Goal: Transaction & Acquisition: Subscribe to service/newsletter

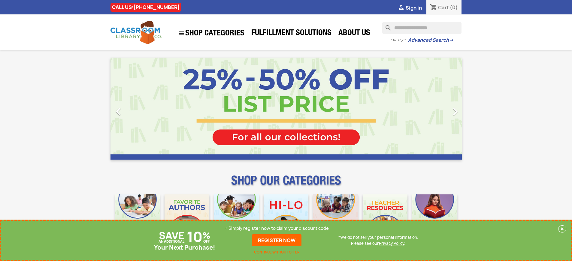
click at [277, 228] on p "+ Simply register now to claim your discount code" at bounding box center [277, 228] width 104 height 6
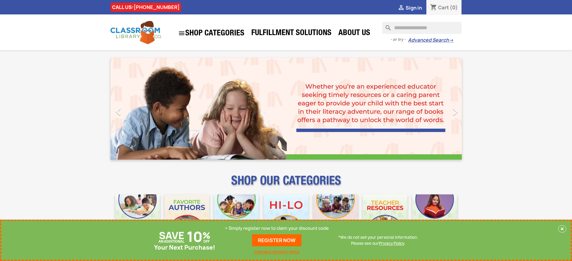
click at [277, 228] on p "+ Simply register now to claim your discount code" at bounding box center [277, 228] width 104 height 6
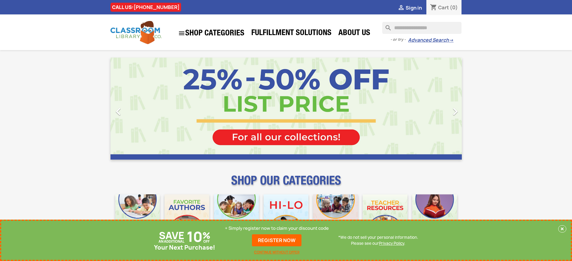
click at [277, 228] on p "+ Simply register now to claim your discount code" at bounding box center [277, 228] width 104 height 6
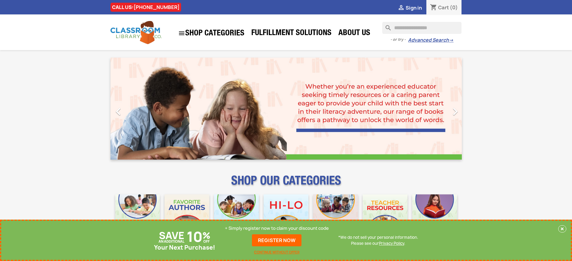
click at [277, 228] on p "+ Simply register now to claim your discount code" at bounding box center [277, 228] width 104 height 6
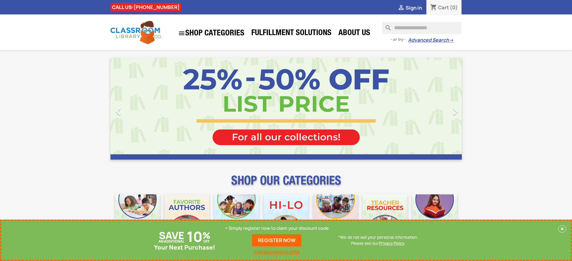
click at [277, 228] on p "+ Simply register now to claim your discount code" at bounding box center [277, 228] width 104 height 6
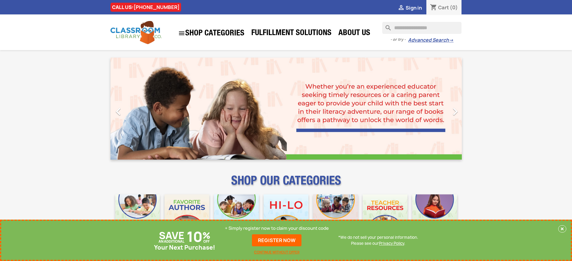
click at [277, 228] on p "+ Simply register now to claim your discount code" at bounding box center [277, 228] width 104 height 6
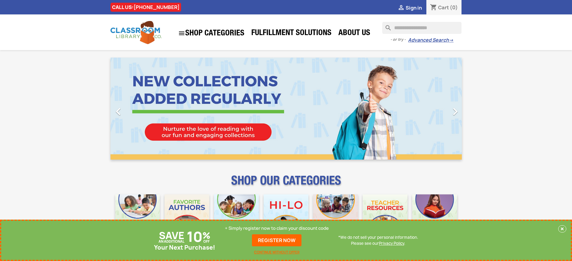
click at [277, 228] on p "+ Simply register now to claim your discount code" at bounding box center [277, 228] width 104 height 6
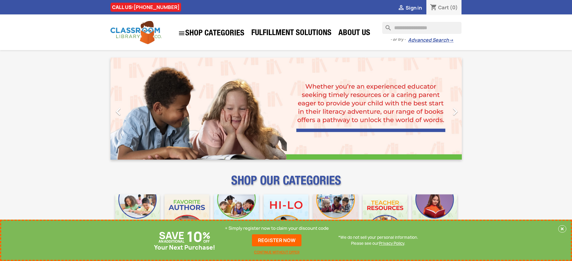
click at [277, 228] on p "+ Simply register now to claim your discount code" at bounding box center [277, 228] width 104 height 6
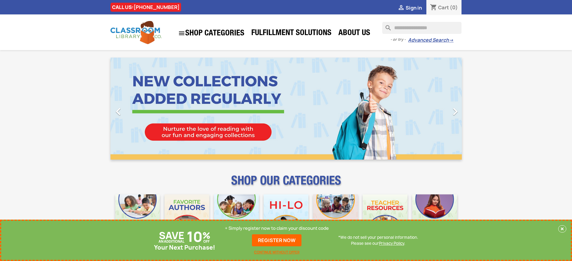
click at [277, 228] on p "+ Simply register now to claim your discount code" at bounding box center [277, 228] width 104 height 6
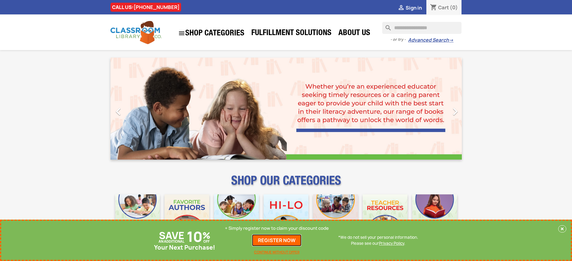
click at [277, 240] on link "REGISTER NOW" at bounding box center [277, 240] width 50 height 12
click at [277, 228] on p "+ Simply register now to claim your discount code" at bounding box center [277, 228] width 104 height 6
click at [277, 240] on link "REGISTER NOW" at bounding box center [277, 240] width 50 height 12
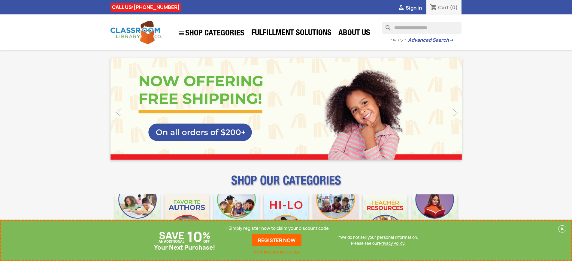
click at [277, 228] on p "+ Simply register now to claim your discount code" at bounding box center [277, 228] width 104 height 6
click at [277, 240] on link "REGISTER NOW" at bounding box center [277, 240] width 50 height 12
